Goal: Information Seeking & Learning: Learn about a topic

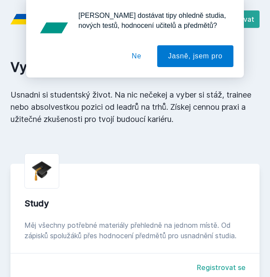
click at [222, 89] on p "Usnadni si studentský život. Na nic nečekej a vyber si stáž, trainee nebo absol…" at bounding box center [134, 107] width 249 height 37
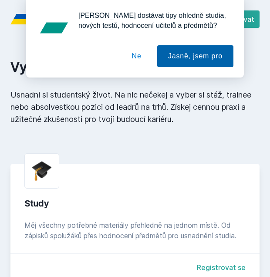
click at [197, 59] on button "Jasně, jsem pro" at bounding box center [195, 56] width 76 height 22
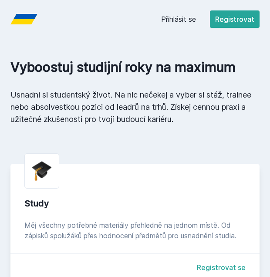
click at [182, 17] on link "Přihlásit se" at bounding box center [178, 19] width 35 height 10
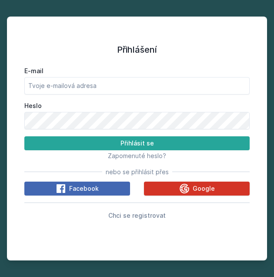
click at [182, 192] on icon at bounding box center [184, 188] width 10 height 10
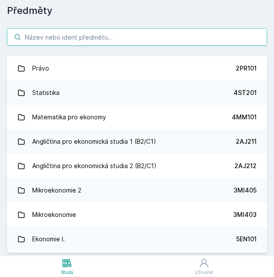
click at [192, 31] on input "search" at bounding box center [137, 36] width 260 height 17
click at [37, 41] on input "search" at bounding box center [137, 36] width 260 height 17
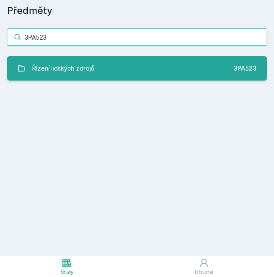
type input "3PA523"
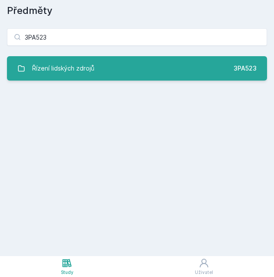
click at [69, 67] on div "Řízení lidských zdrojů" at bounding box center [63, 68] width 62 height 17
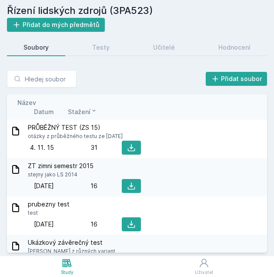
click at [39, 110] on span "Datum" at bounding box center [44, 111] width 20 height 9
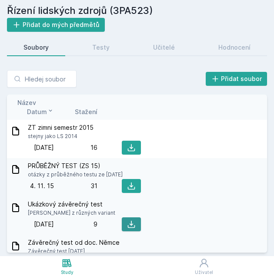
click at [133, 222] on icon at bounding box center [131, 224] width 9 height 9
click at [236, 24] on div "Řízení lidských zdrojů (3PA523) Přidat do mých předmětů" at bounding box center [137, 17] width 260 height 28
click at [131, 150] on icon at bounding box center [131, 147] width 9 height 9
click at [256, 93] on div "Přidat soubor Řazení: Název Datum Stažení Název Datum Stažení ZT zimni semestr …" at bounding box center [137, 161] width 260 height 182
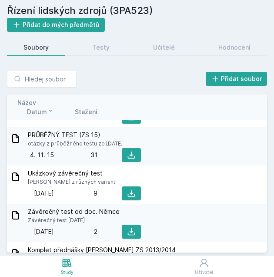
scroll to position [44, 0]
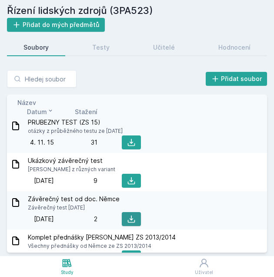
click at [131, 218] on icon at bounding box center [131, 219] width 9 height 9
click at [263, 88] on div "Přidat soubor Řazení: Název Datum Stažení Název Datum Stažení ZT zimni semestr …" at bounding box center [137, 161] width 260 height 182
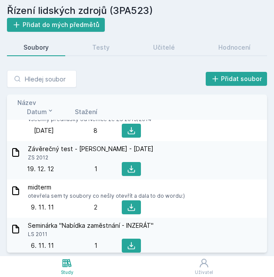
scroll to position [131, 0]
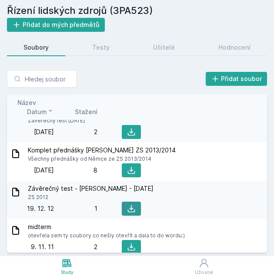
click at [126, 207] on button at bounding box center [131, 209] width 19 height 14
click at [265, 22] on div "Řízení lidských zdrojů (3PA523) Přidat do mých předmětů" at bounding box center [137, 17] width 260 height 28
click at [42, 86] on input "search" at bounding box center [42, 78] width 70 height 17
click at [22, 10] on h2 "Řízení lidských zdrojů (3PA523)" at bounding box center [137, 10] width 260 height 14
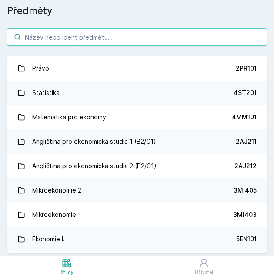
click at [48, 34] on input "search" at bounding box center [137, 36] width 260 height 17
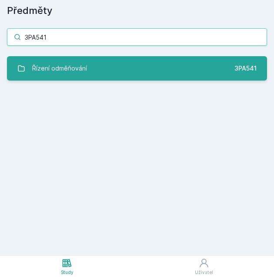
type input "3PA541"
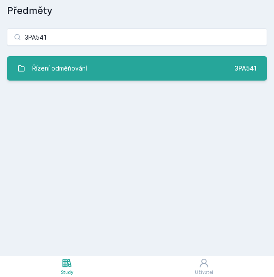
click at [66, 65] on div "Řízení odměňování" at bounding box center [59, 68] width 55 height 17
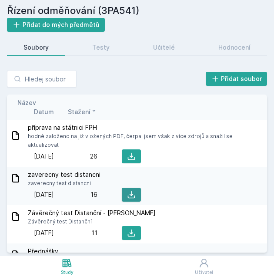
click at [132, 190] on icon at bounding box center [131, 194] width 9 height 9
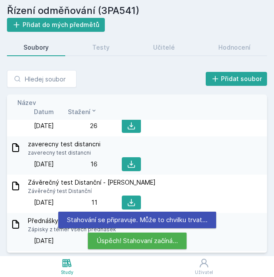
scroll to position [44, 0]
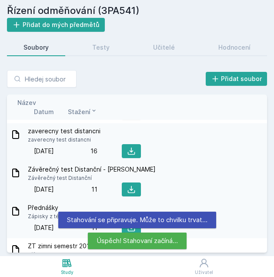
click at [262, 164] on div "Závěrečný test Distanční - Dvořáková Závěrečný test Distanční 8. 2. 13 8. 2. 20…" at bounding box center [137, 180] width 260 height 38
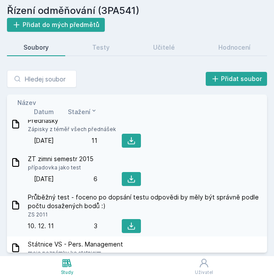
scroll to position [0, 0]
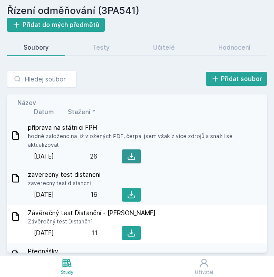
click at [134, 152] on icon at bounding box center [131, 156] width 9 height 9
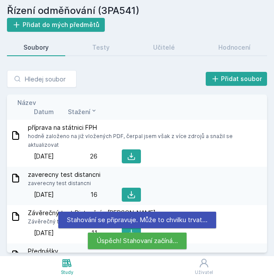
scroll to position [44, 0]
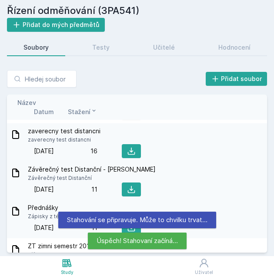
click at [232, 165] on div "Závěrečný test Distanční - Dvořáková Závěrečný test Distanční" at bounding box center [136, 173] width 253 height 17
click at [132, 182] on button at bounding box center [131, 189] width 19 height 14
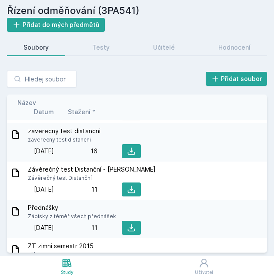
click at [233, 15] on h2 "Řízení odměňování (3PA541)" at bounding box center [137, 10] width 260 height 14
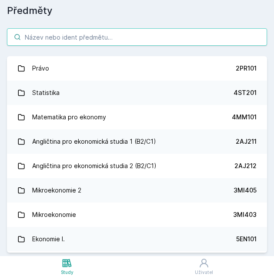
click at [87, 36] on input "search" at bounding box center [137, 36] width 260 height 17
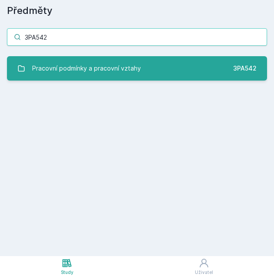
type input "3PA542"
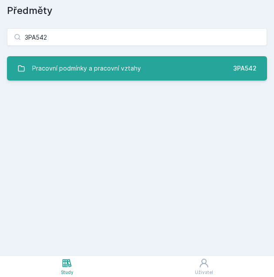
click at [101, 65] on div "Pracovní podmínky a pracovní vztahy" at bounding box center [86, 68] width 109 height 17
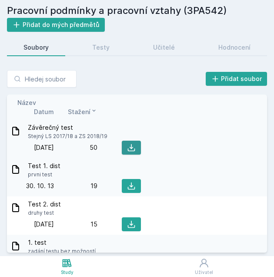
click at [131, 148] on icon at bounding box center [131, 147] width 7 height 7
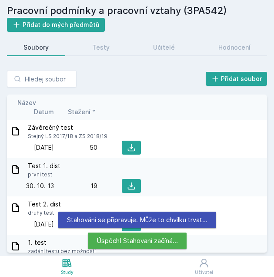
click at [233, 174] on div "Test 1. dist prvni test" at bounding box center [136, 169] width 253 height 17
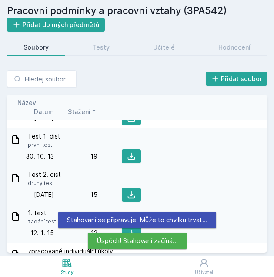
scroll to position [44, 0]
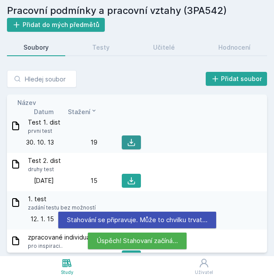
click at [133, 147] on button at bounding box center [131, 142] width 19 height 14
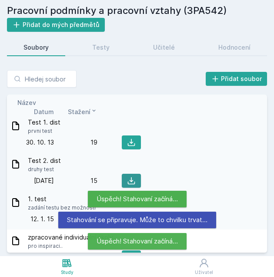
click at [130, 180] on icon at bounding box center [131, 180] width 7 height 7
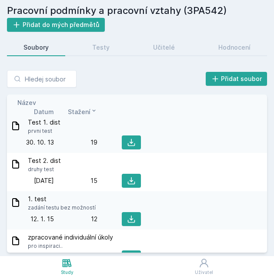
click at [24, 45] on div "Soubory" at bounding box center [36, 47] width 25 height 9
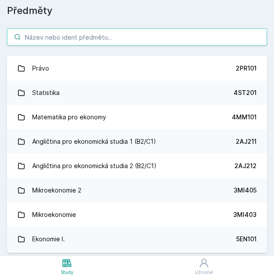
click at [63, 37] on input "search" at bounding box center [137, 36] width 260 height 17
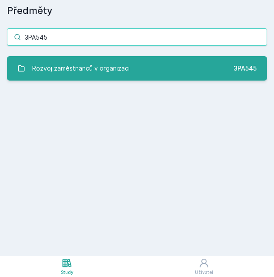
type input "3PA545"
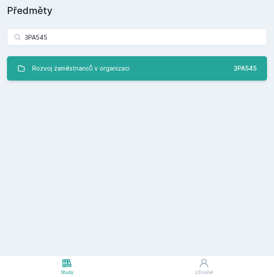
click at [75, 61] on div "Rozvoj zaměstnanců v organizaci" at bounding box center [81, 68] width 98 height 17
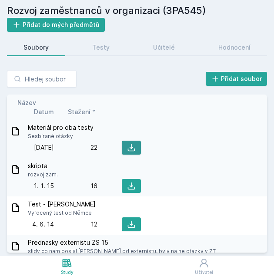
click at [136, 145] on button at bounding box center [131, 148] width 19 height 14
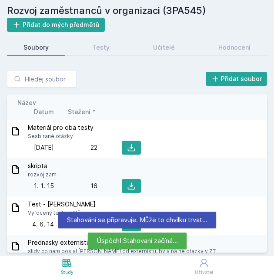
scroll to position [44, 0]
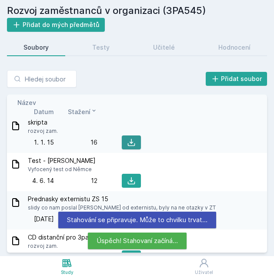
click at [133, 142] on icon at bounding box center [131, 142] width 9 height 9
click at [269, 151] on div "Přidat soubor Řazení: Název Datum Stažení Název Datum Stažení Materiál pro oba …" at bounding box center [137, 161] width 274 height 189
click at [132, 178] on icon at bounding box center [131, 180] width 9 height 9
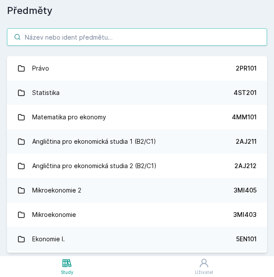
click at [60, 32] on input "search" at bounding box center [137, 36] width 260 height 17
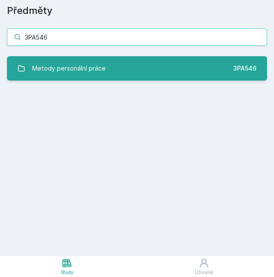
type input "3PA546"
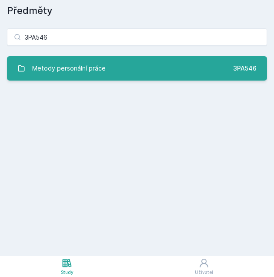
click at [78, 67] on div "Metody personální práce" at bounding box center [69, 68] width 74 height 17
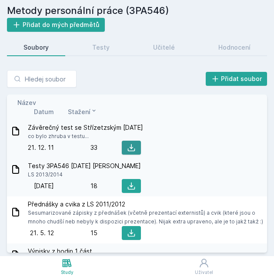
click at [132, 147] on icon at bounding box center [131, 147] width 9 height 9
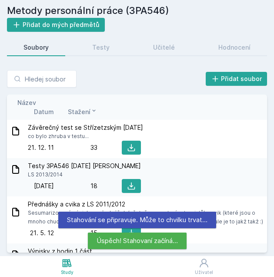
click at [249, 92] on div "Přidat soubor Řazení: Název Datum Stažení Název Datum Stažení Závěrečný test se…" at bounding box center [137, 161] width 260 height 182
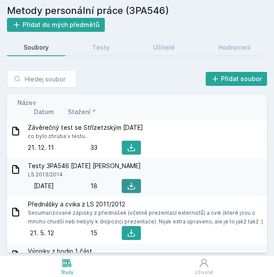
click at [131, 186] on icon at bounding box center [131, 185] width 7 height 7
click at [252, 94] on div "Přidat soubor Řazení: Název Datum Stažení Název Datum Stažení Závěrečný test se…" at bounding box center [137, 161] width 260 height 182
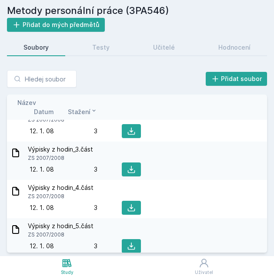
scroll to position [182, 0]
